Goal: Task Accomplishment & Management: Manage account settings

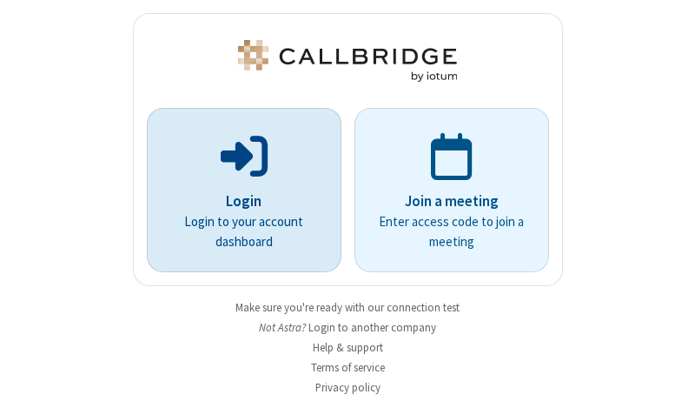
click at [237, 202] on p "Login" at bounding box center [244, 201] width 146 height 23
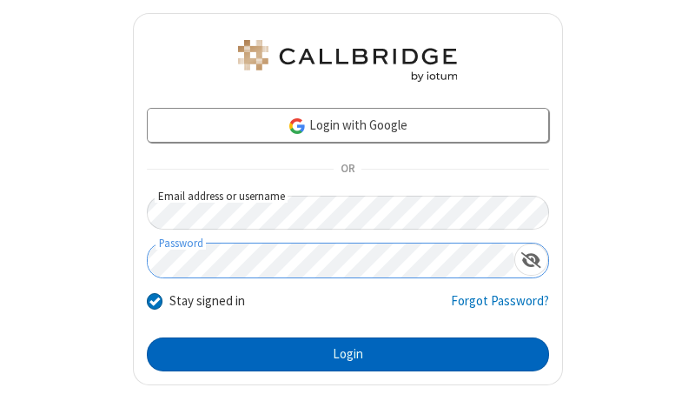
click at [341, 354] on button "Login" at bounding box center [348, 354] width 402 height 35
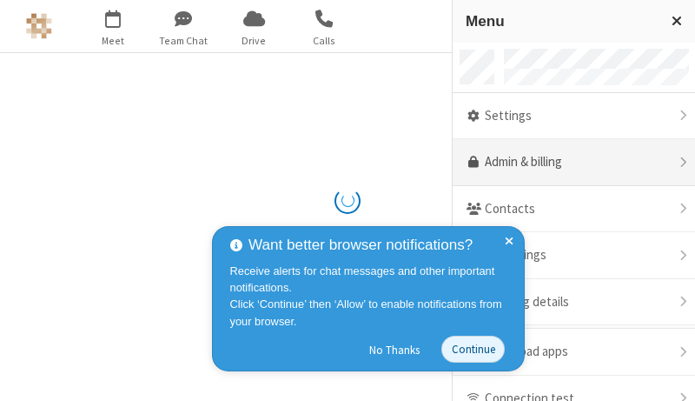
click at [568, 163] on link "Admin & billing" at bounding box center [574, 162] width 242 height 47
